Goal: Task Accomplishment & Management: Complete application form

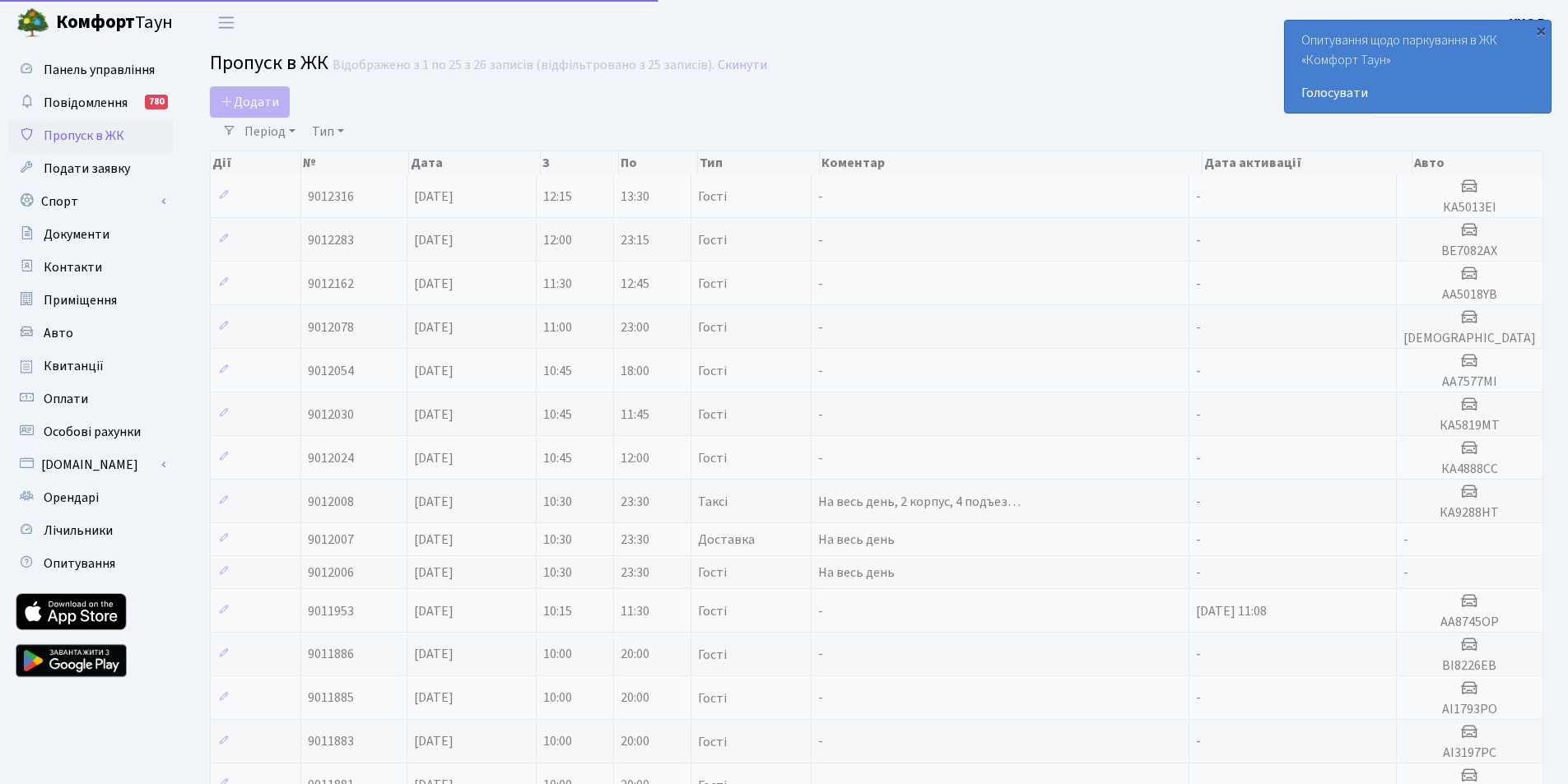
select select "25"
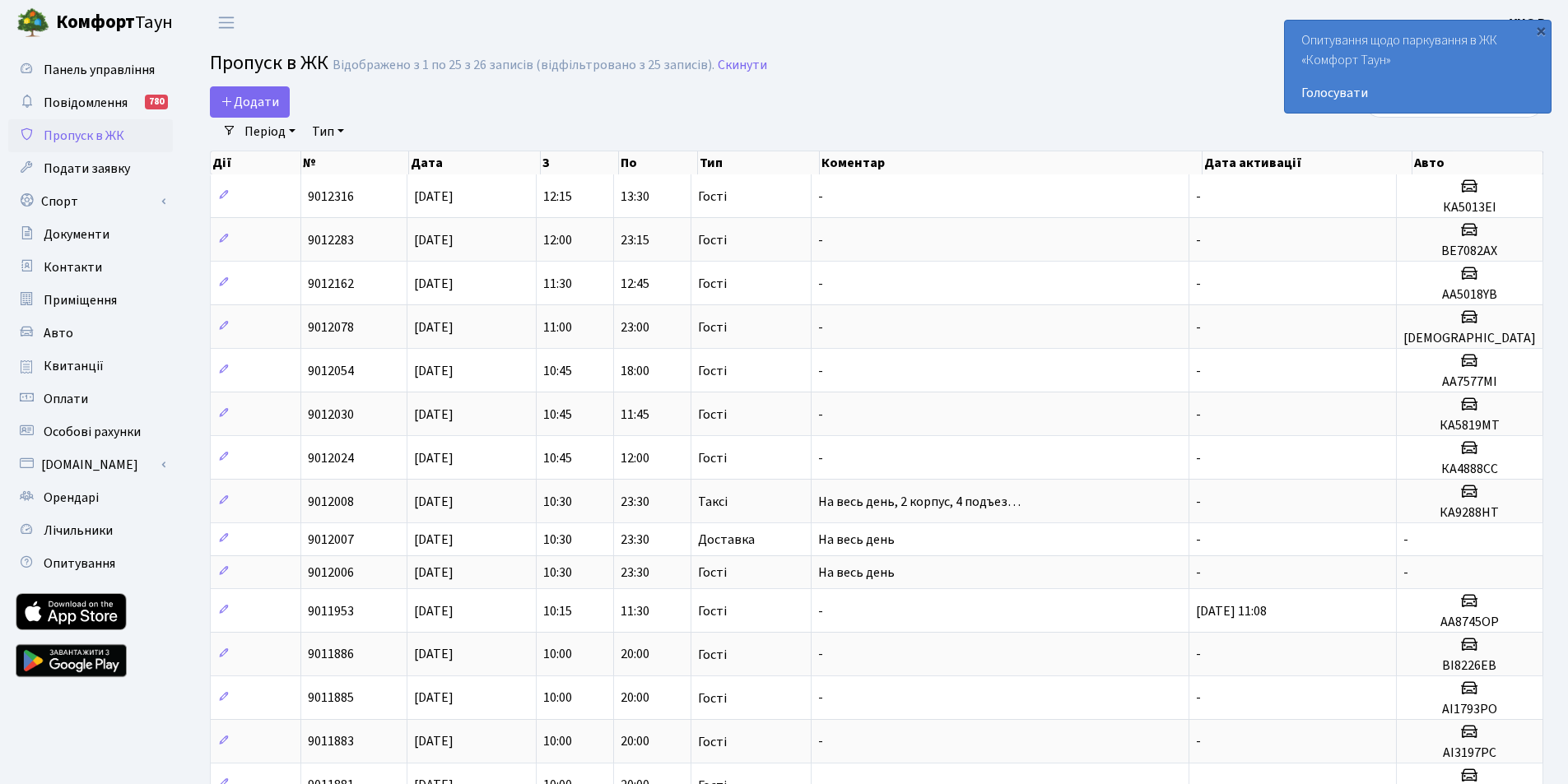
click at [81, 133] on span "Пропуск в ЖК" at bounding box center [84, 135] width 81 height 18
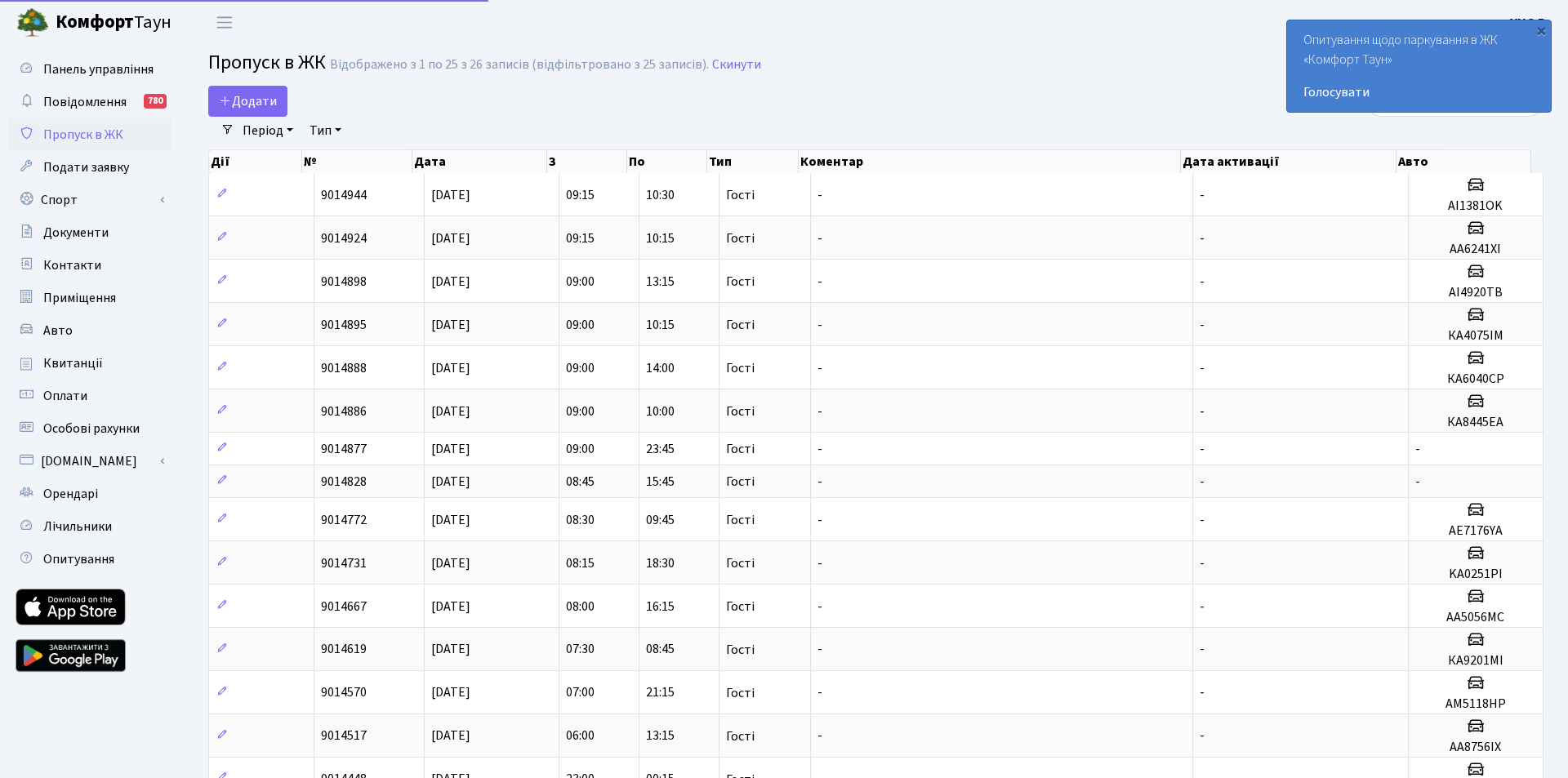
select select "25"
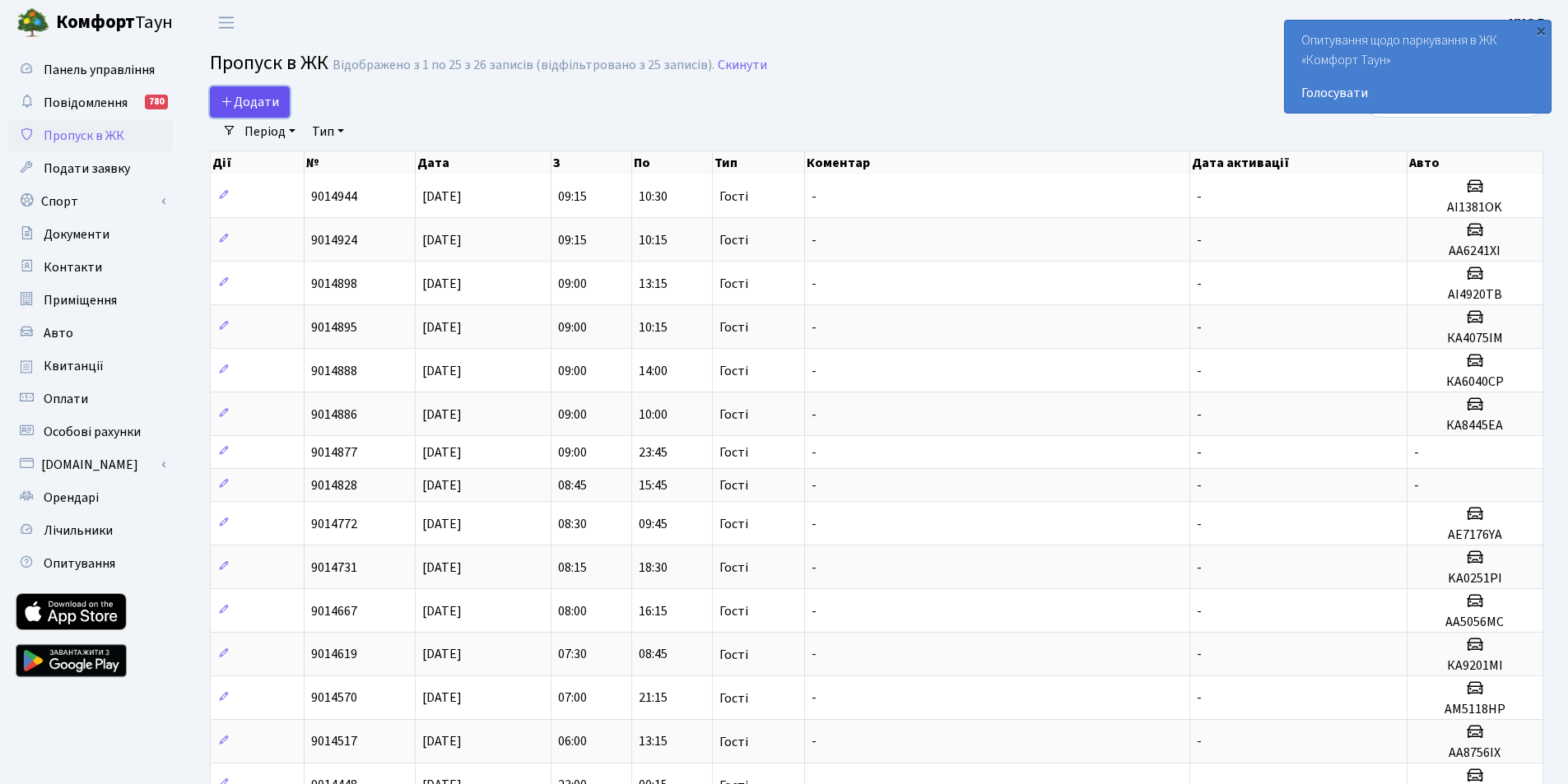
click at [262, 97] on span "Додати" at bounding box center [249, 102] width 59 height 18
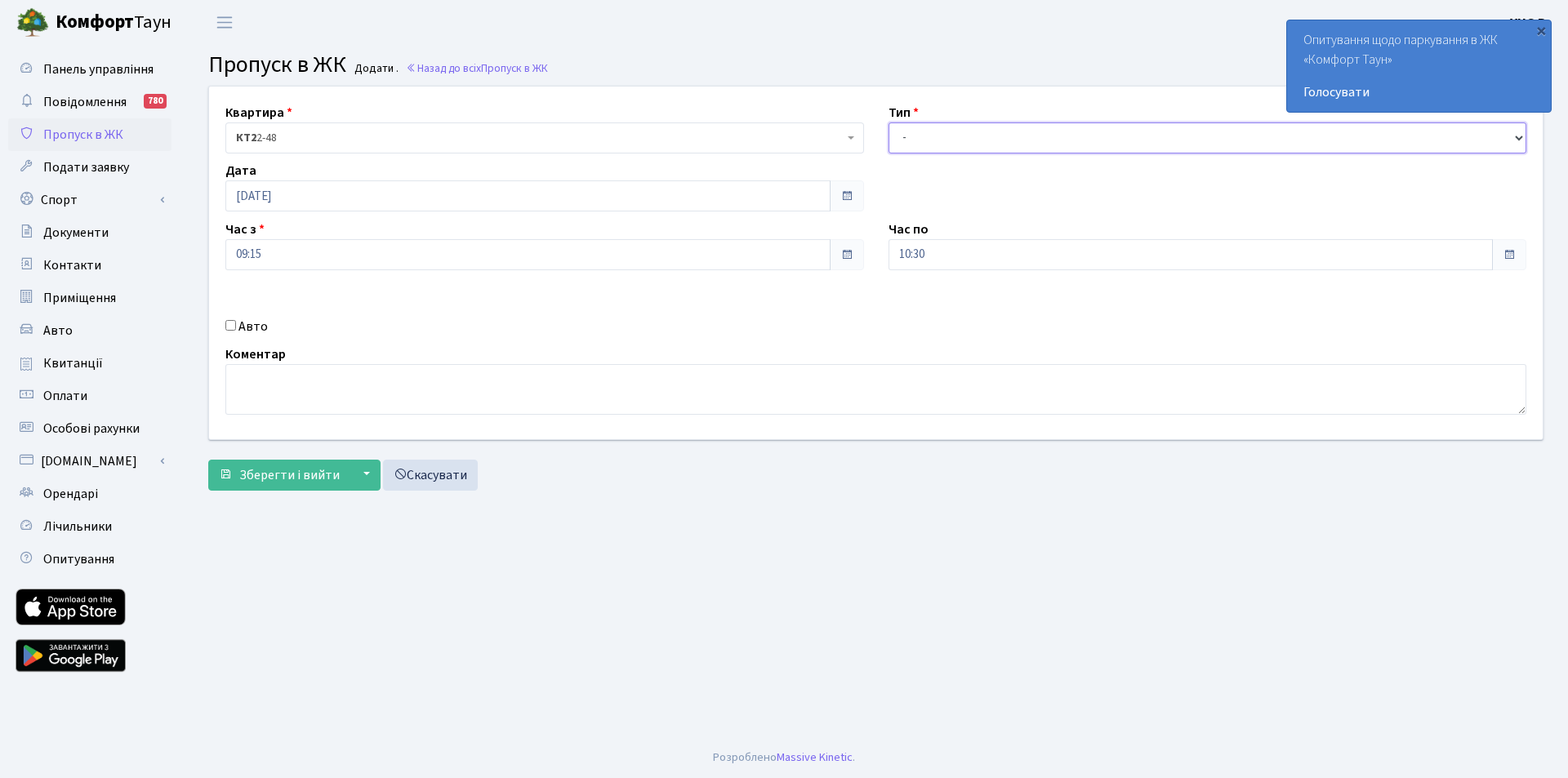
click at [916, 133] on select "- Доставка Таксі Гості Сервіс" at bounding box center [1208, 137] width 639 height 31
select select "3"
click at [889, 123] on select "- Доставка Таксі Гості Сервіс" at bounding box center [1208, 137] width 639 height 31
click at [964, 263] on input "10:30" at bounding box center [1191, 254] width 605 height 31
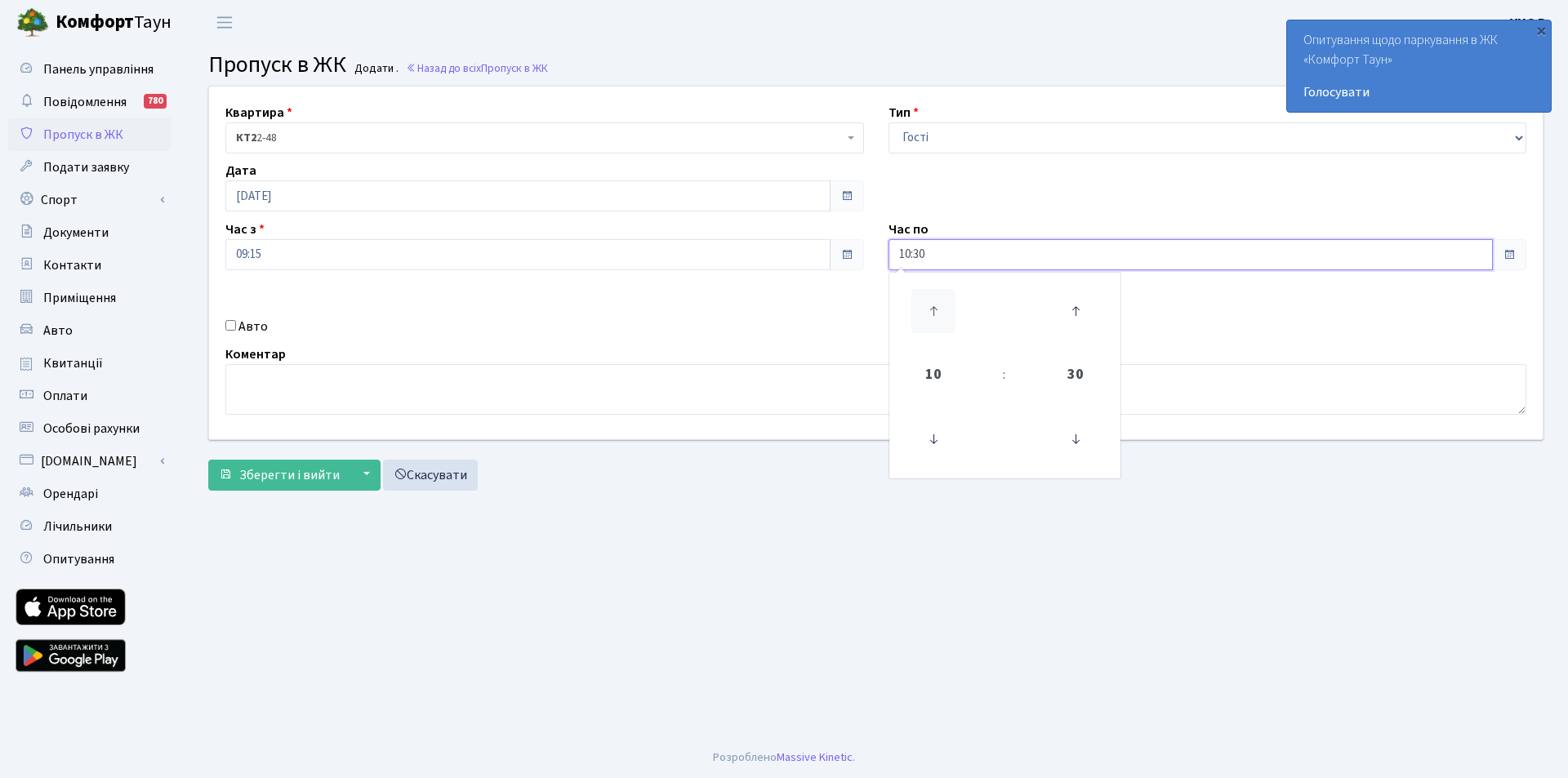
click at [934, 310] on icon at bounding box center [933, 310] width 44 height 44
type input "12:30"
click at [580, 339] on div "Квартира <b>КТ2</b>&nbsp;&nbsp;&nbsp;2-48 <b>КТ2</b>&nbsp;&nbsp;&nbsp;2-49 <b>К…" at bounding box center [875, 263] width 1357 height 353
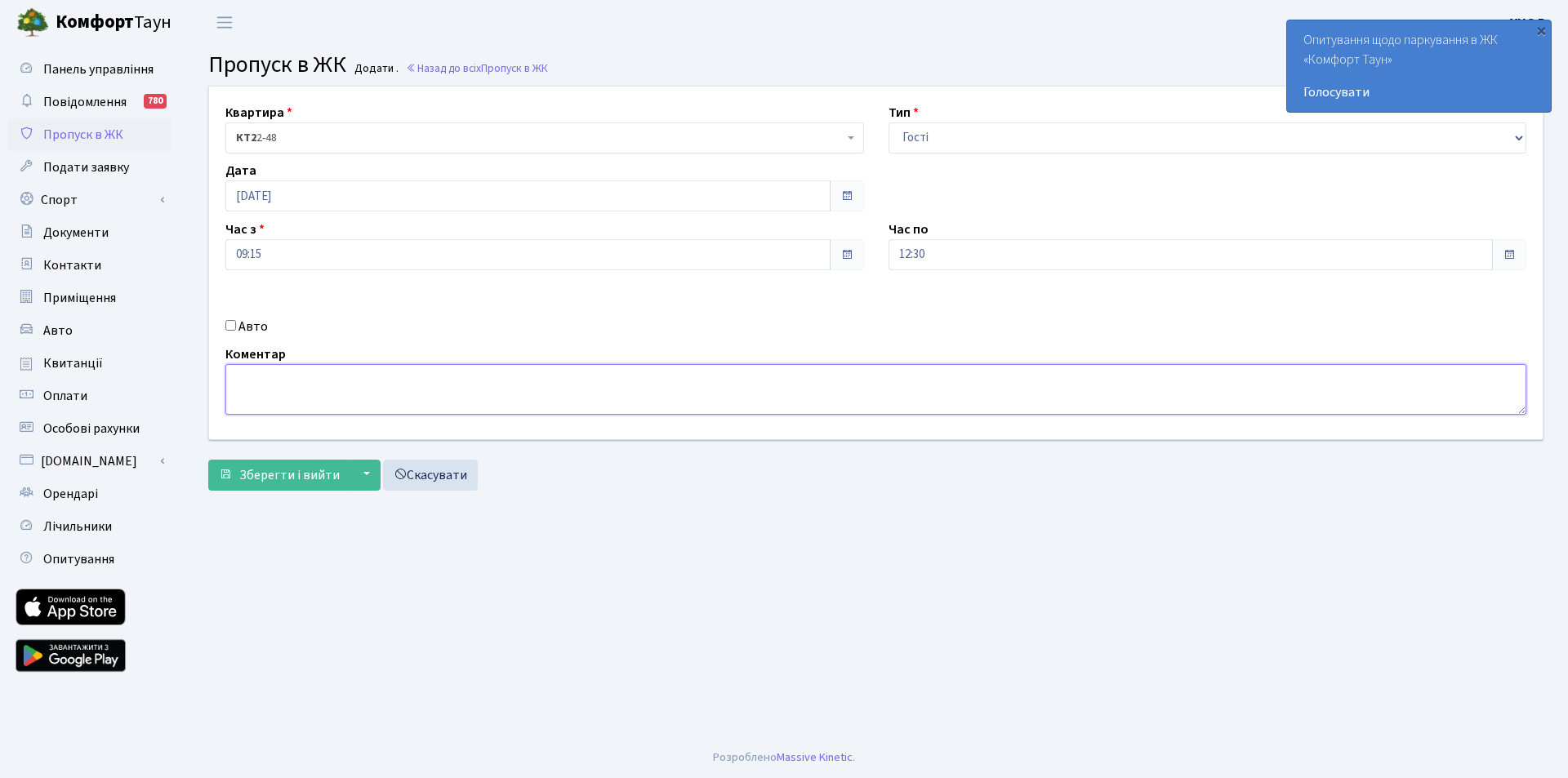
click at [359, 386] on textarea at bounding box center [876, 389] width 1301 height 50
type textarea "м"
type textarea "Мальцева Тетяна Ігорівна - відділ оренди"
click at [274, 474] on span "Зберегти і вийти" at bounding box center [290, 475] width 101 height 18
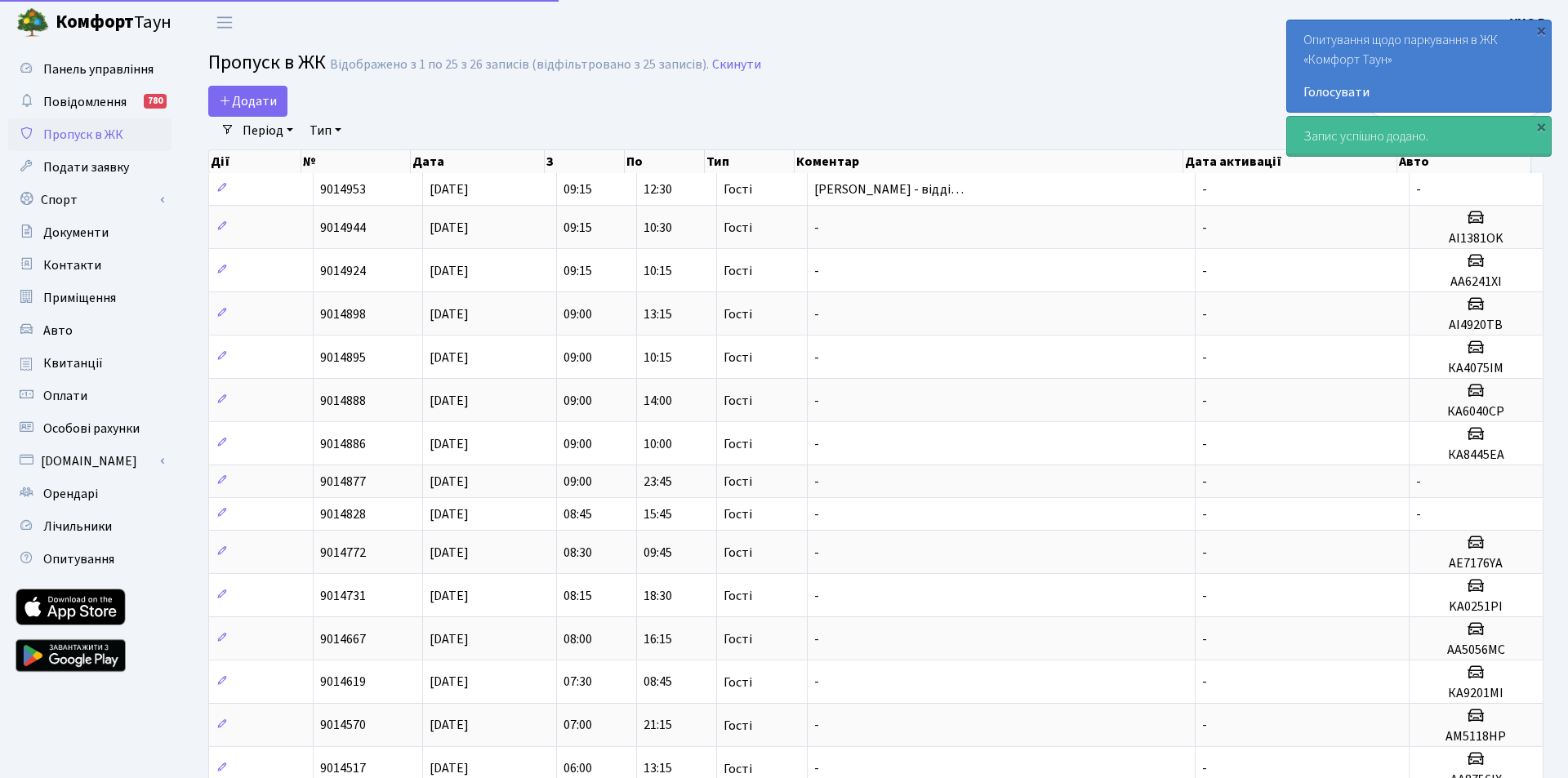
select select "25"
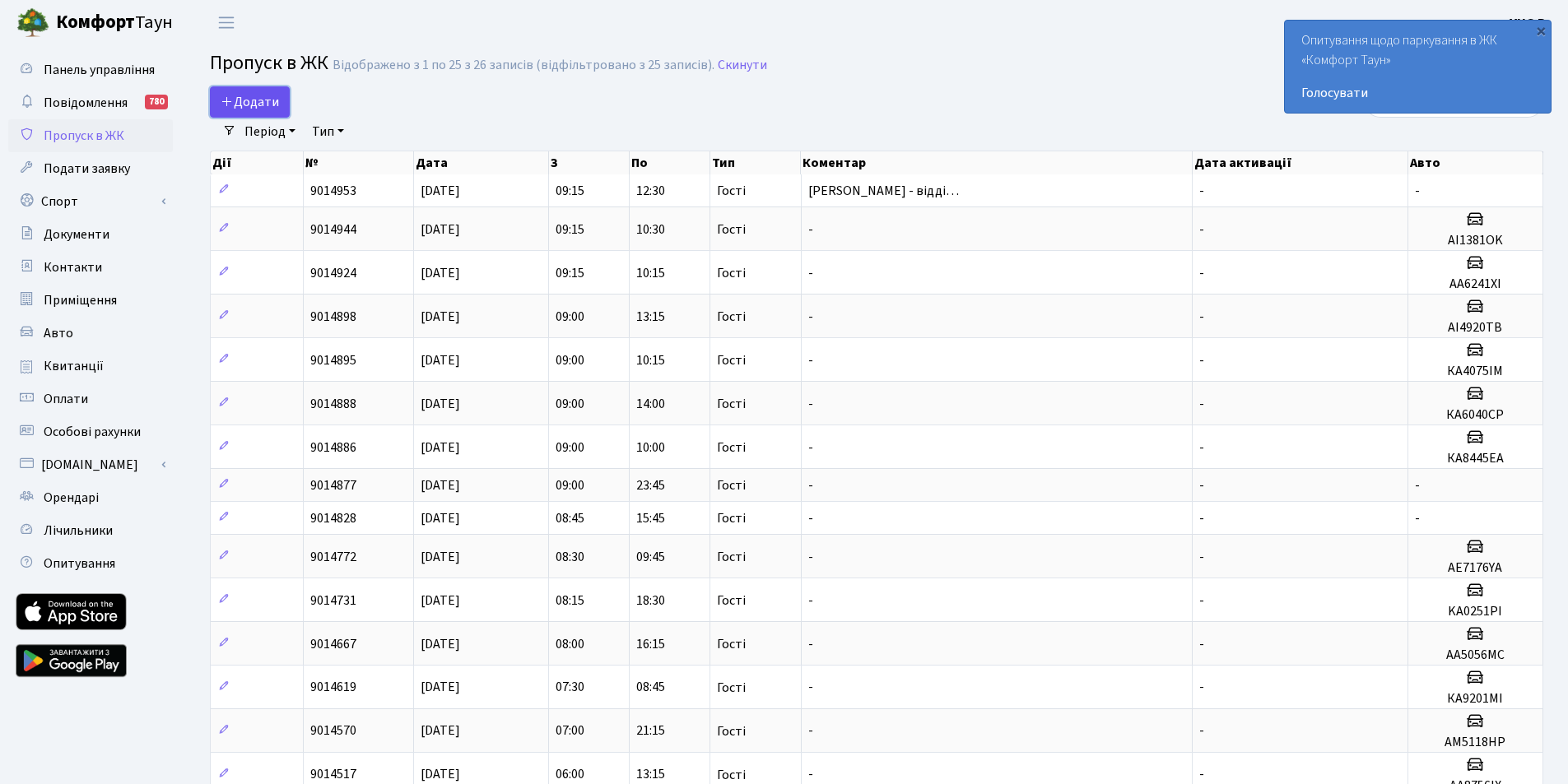
click at [262, 97] on span "Додати" at bounding box center [249, 102] width 59 height 18
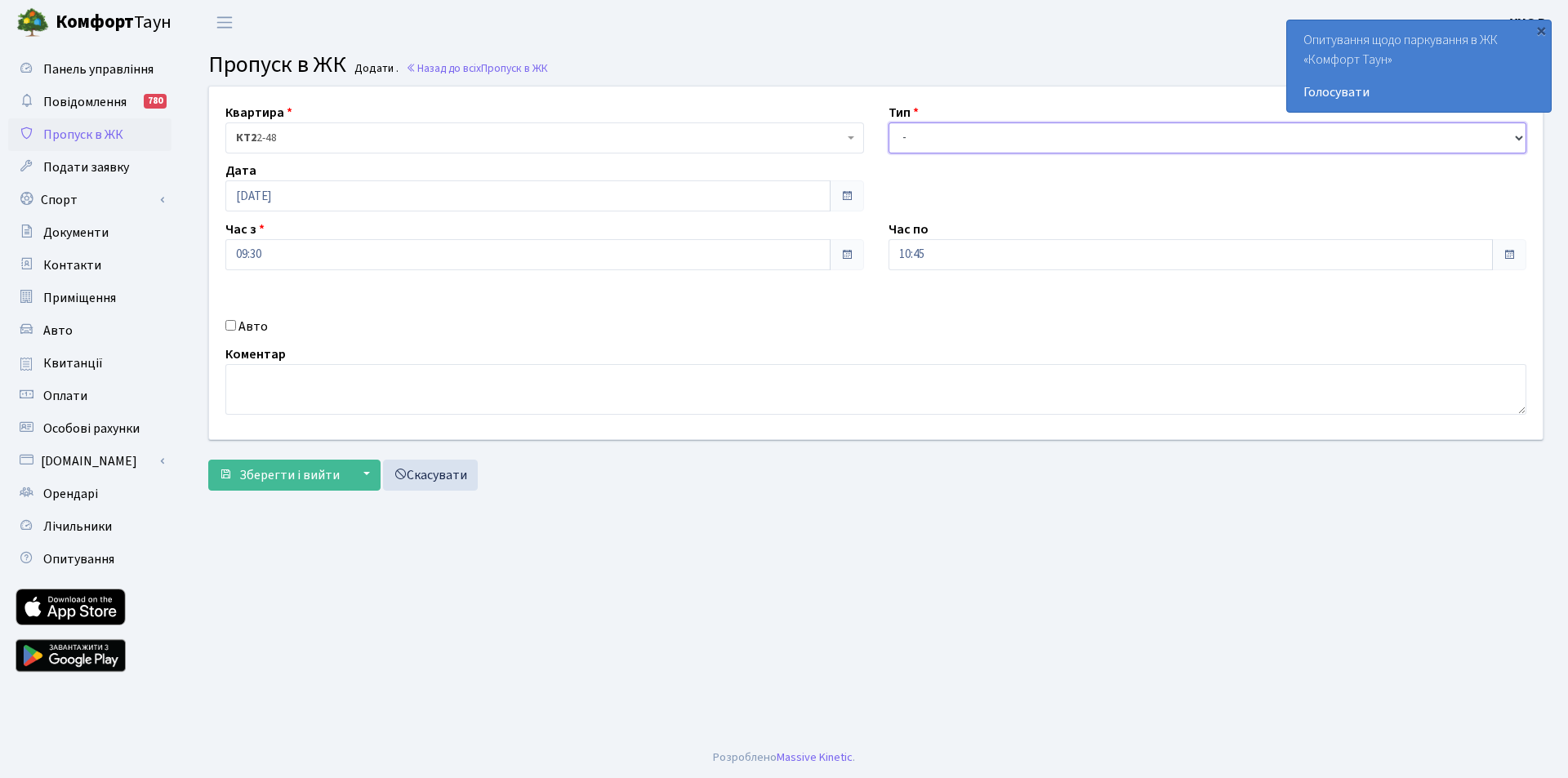
click at [989, 130] on select "- Доставка Таксі Гості Сервіс" at bounding box center [1208, 137] width 639 height 31
select select "3"
click at [889, 123] on select "- Доставка Таксі Гості Сервіс" at bounding box center [1208, 137] width 639 height 31
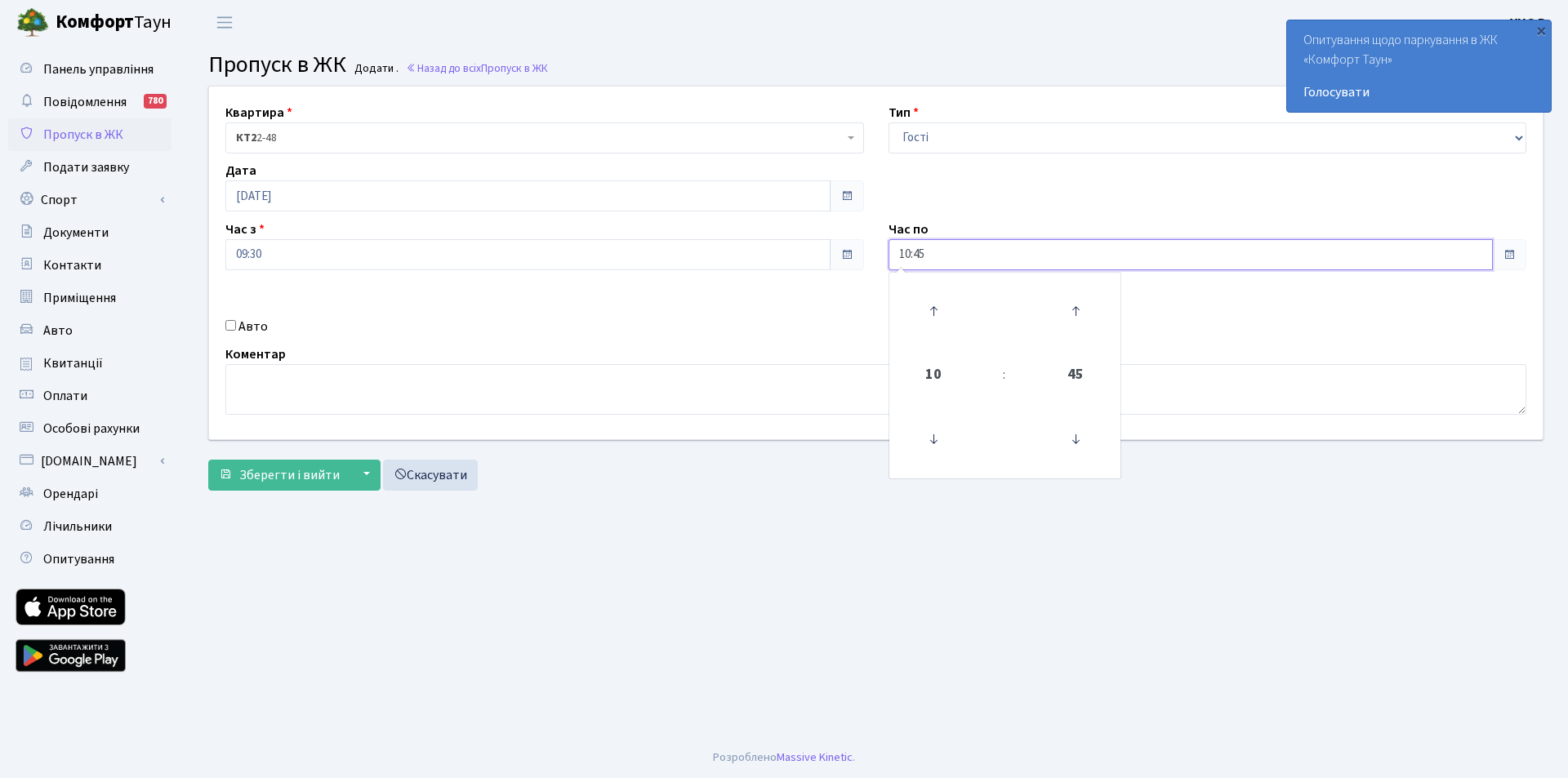
click at [950, 256] on input "10:45" at bounding box center [1191, 254] width 605 height 31
click at [940, 315] on icon at bounding box center [933, 310] width 44 height 44
type input "12:45"
click at [240, 372] on textarea at bounding box center [876, 389] width 1301 height 50
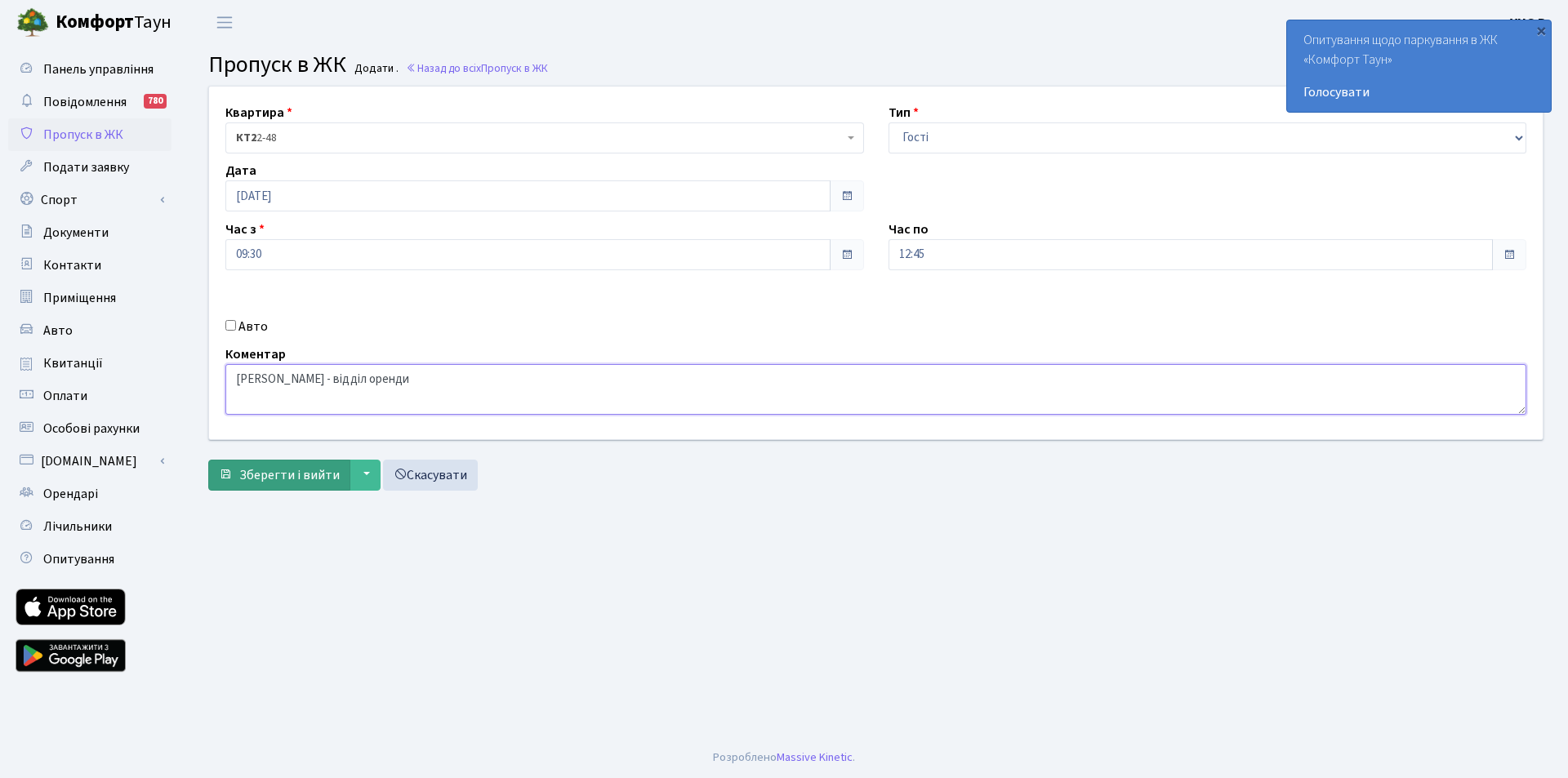
type textarea "[PERSON_NAME] - відділ оренди"
click at [301, 474] on span "Зберегти і вийти" at bounding box center [290, 475] width 101 height 18
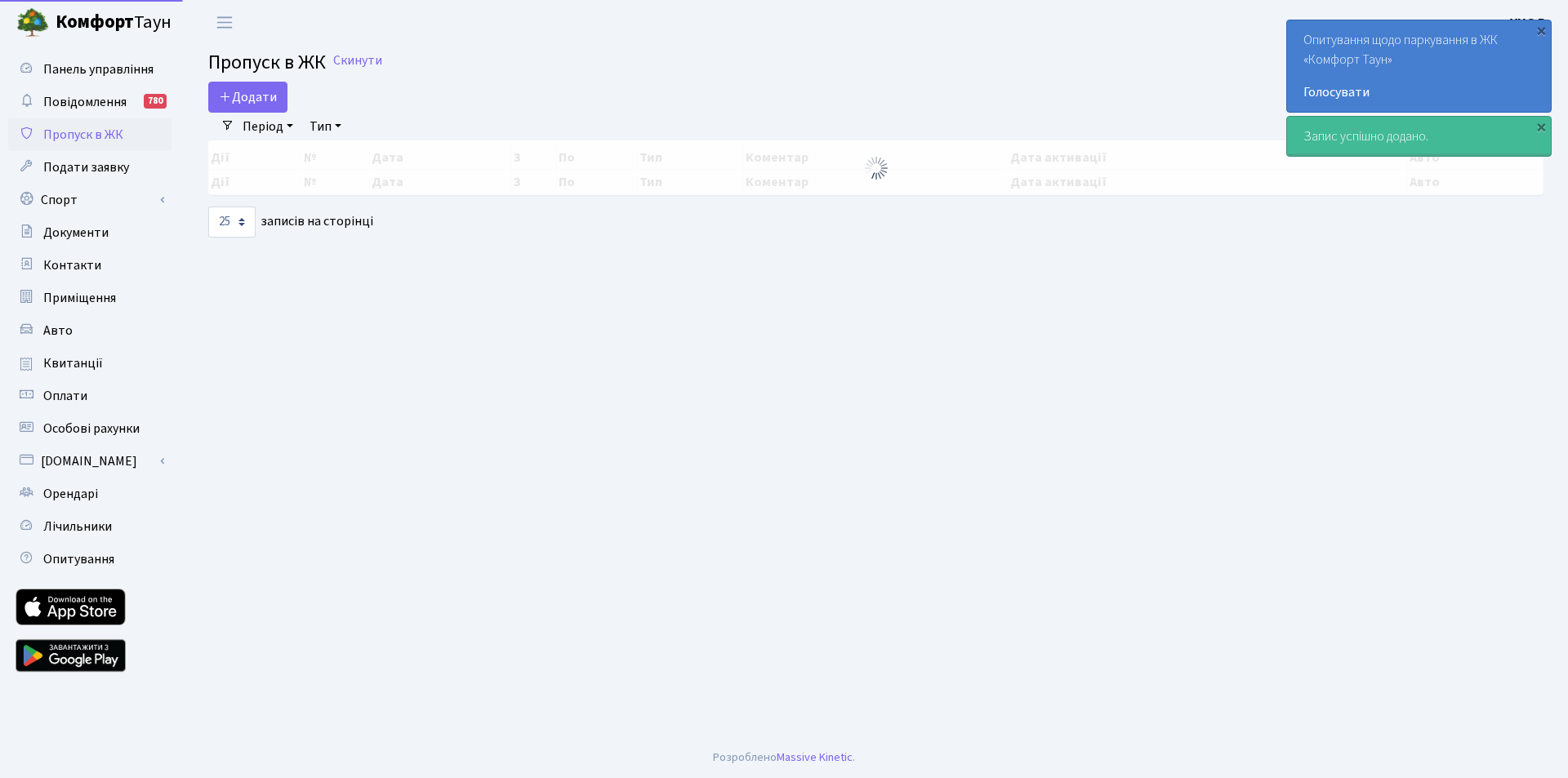
select select "25"
